Goal: Task Accomplishment & Management: Manage account settings

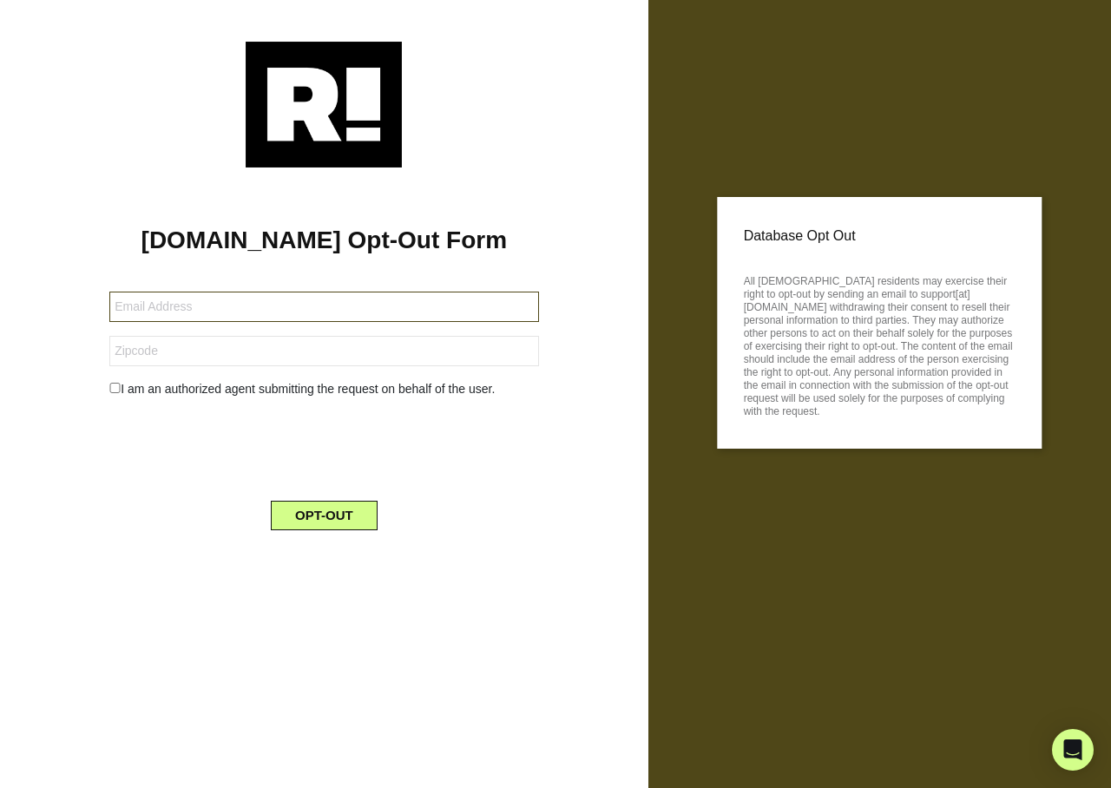
type input "[PERSON_NAME][EMAIL_ADDRESS][DOMAIN_NAME]"
type input "76528"
type input "[PERSON_NAME][EMAIL_ADDRESS][DOMAIN_NAME]"
type input "76528"
